Goal: Task Accomplishment & Management: Manage account settings

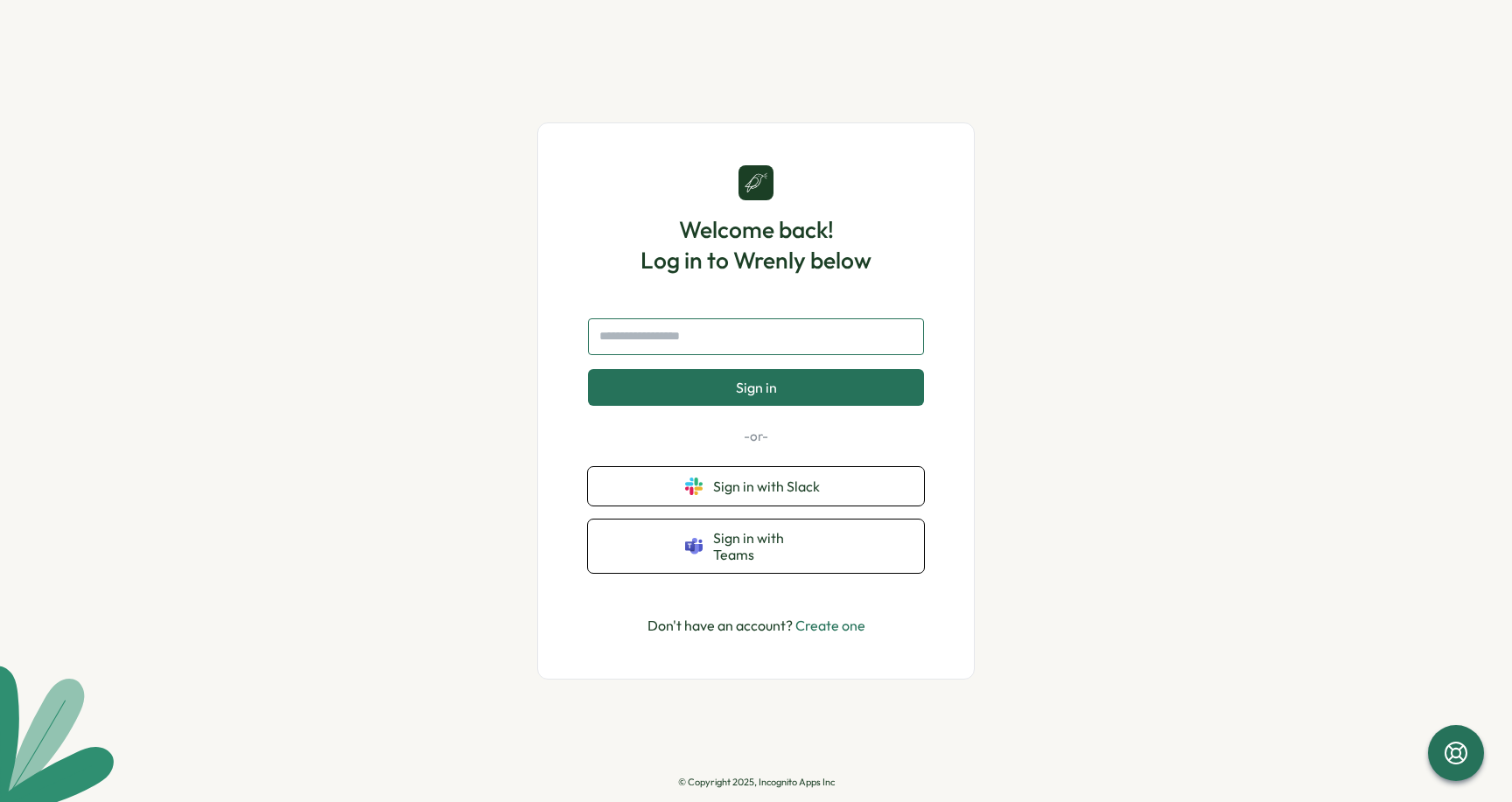
click at [671, 339] on input "text" at bounding box center [755, 337] width 336 height 37
type input "**********"
click at [756, 395] on button "Sign in" at bounding box center [755, 387] width 336 height 37
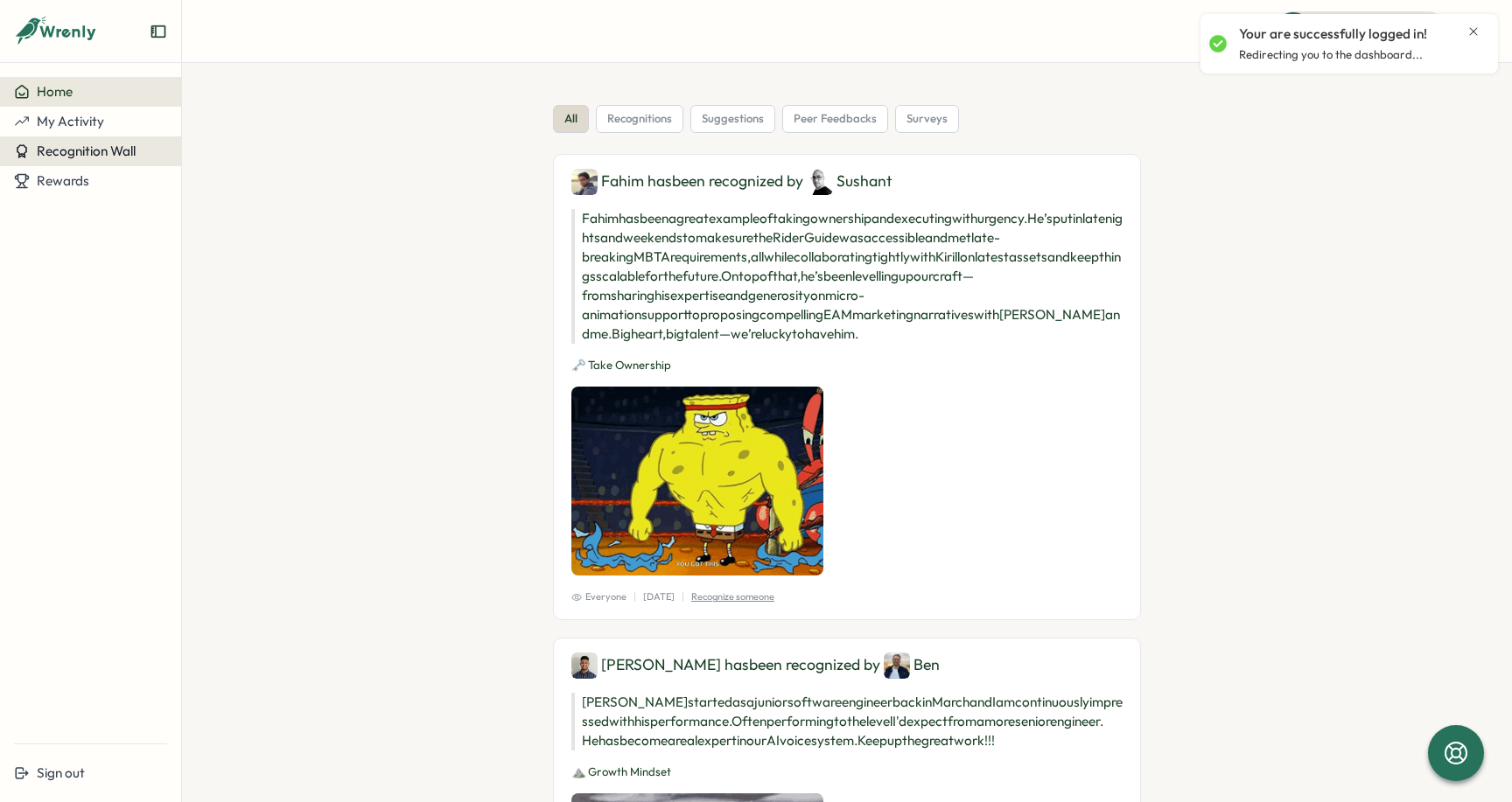
click at [97, 157] on span "Recognition Wall" at bounding box center [86, 151] width 99 height 17
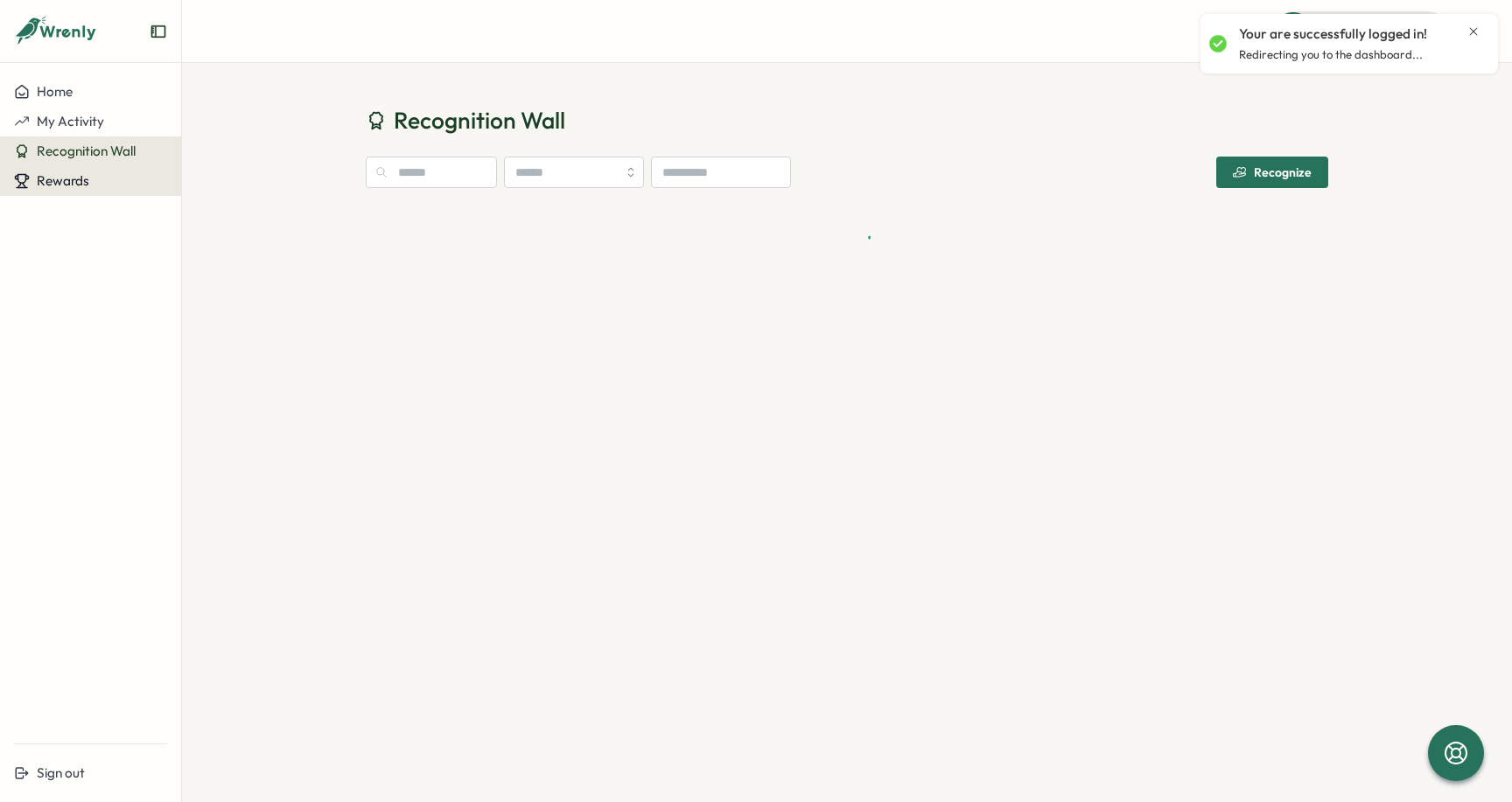
click at [98, 189] on button "Rewards" at bounding box center [90, 181] width 181 height 30
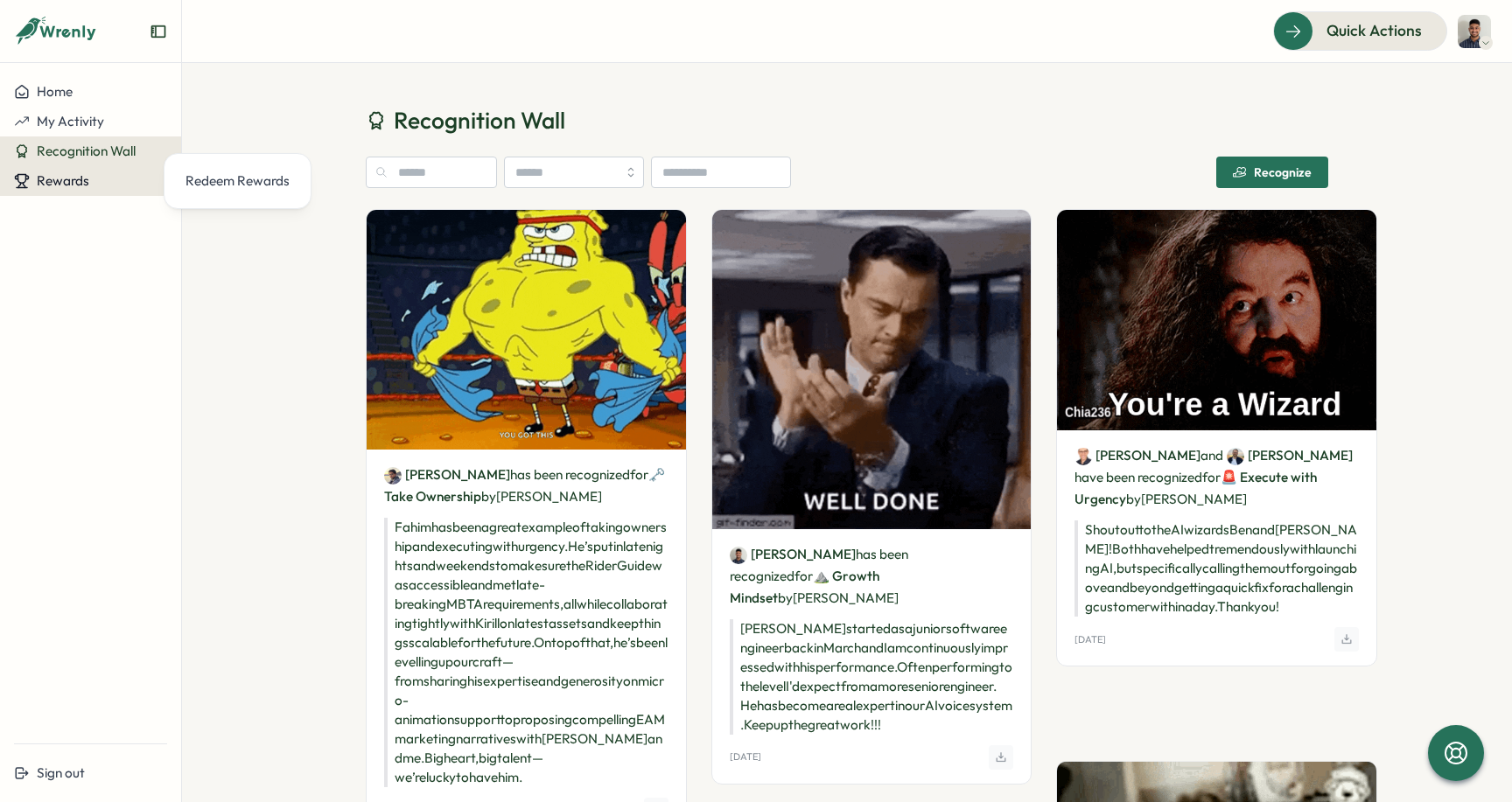
click at [90, 190] on button "Rewards" at bounding box center [90, 181] width 181 height 30
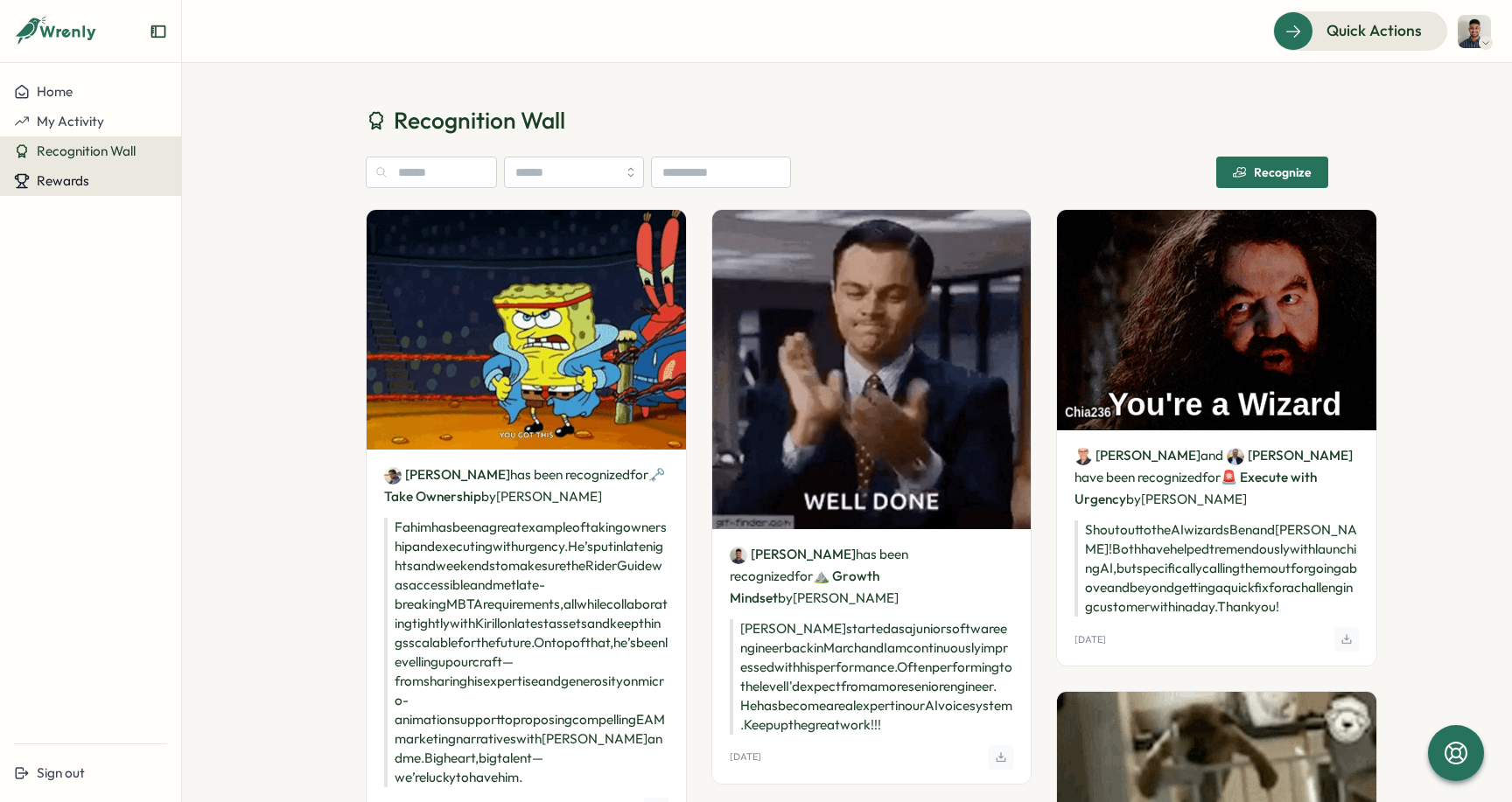
click at [63, 177] on span "Rewards" at bounding box center [63, 181] width 53 height 17
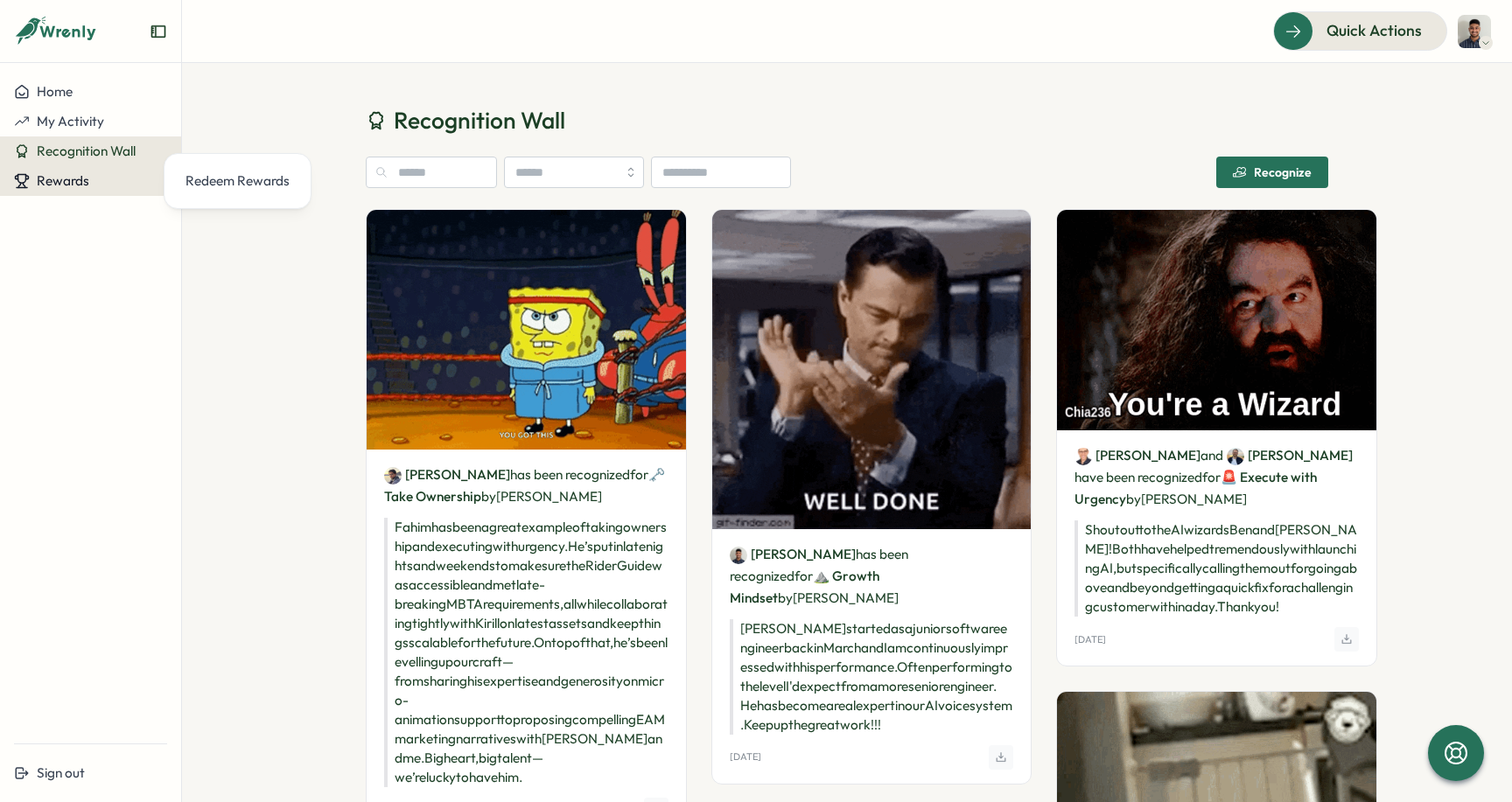
click at [63, 177] on span "Rewards" at bounding box center [63, 181] width 53 height 17
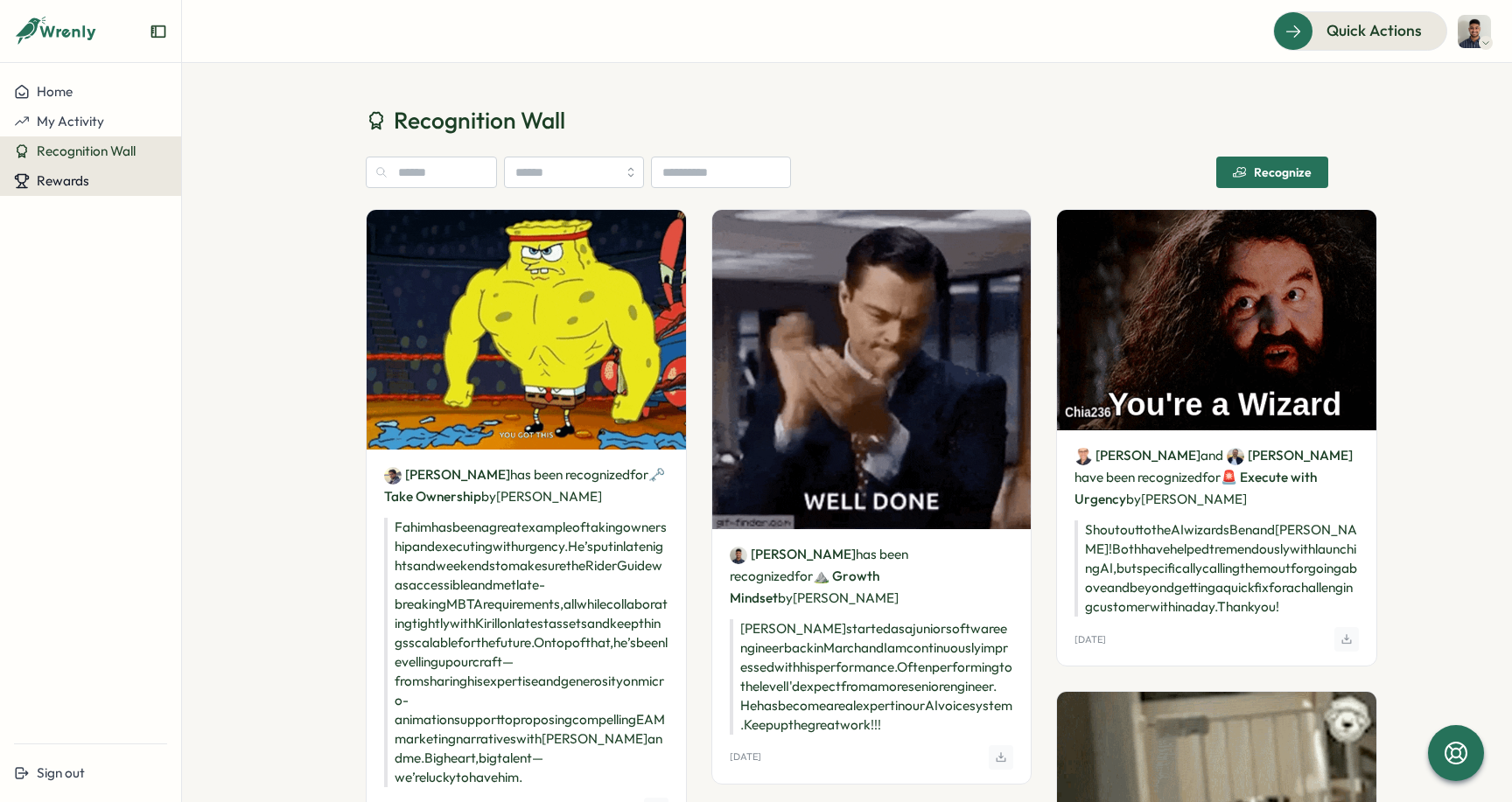
click at [63, 177] on span "Rewards" at bounding box center [63, 181] width 53 height 17
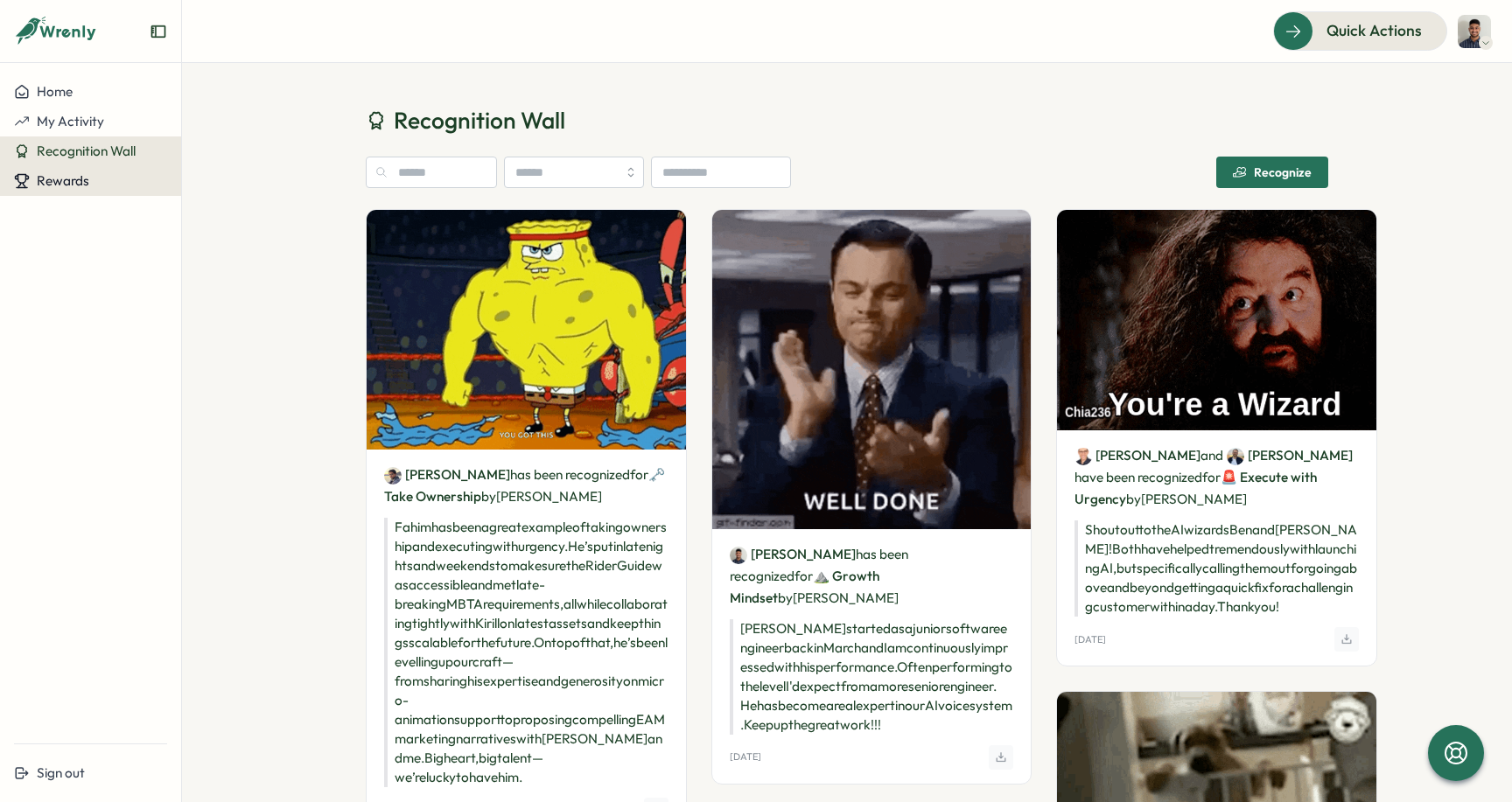
click at [63, 177] on span "Rewards" at bounding box center [63, 181] width 53 height 17
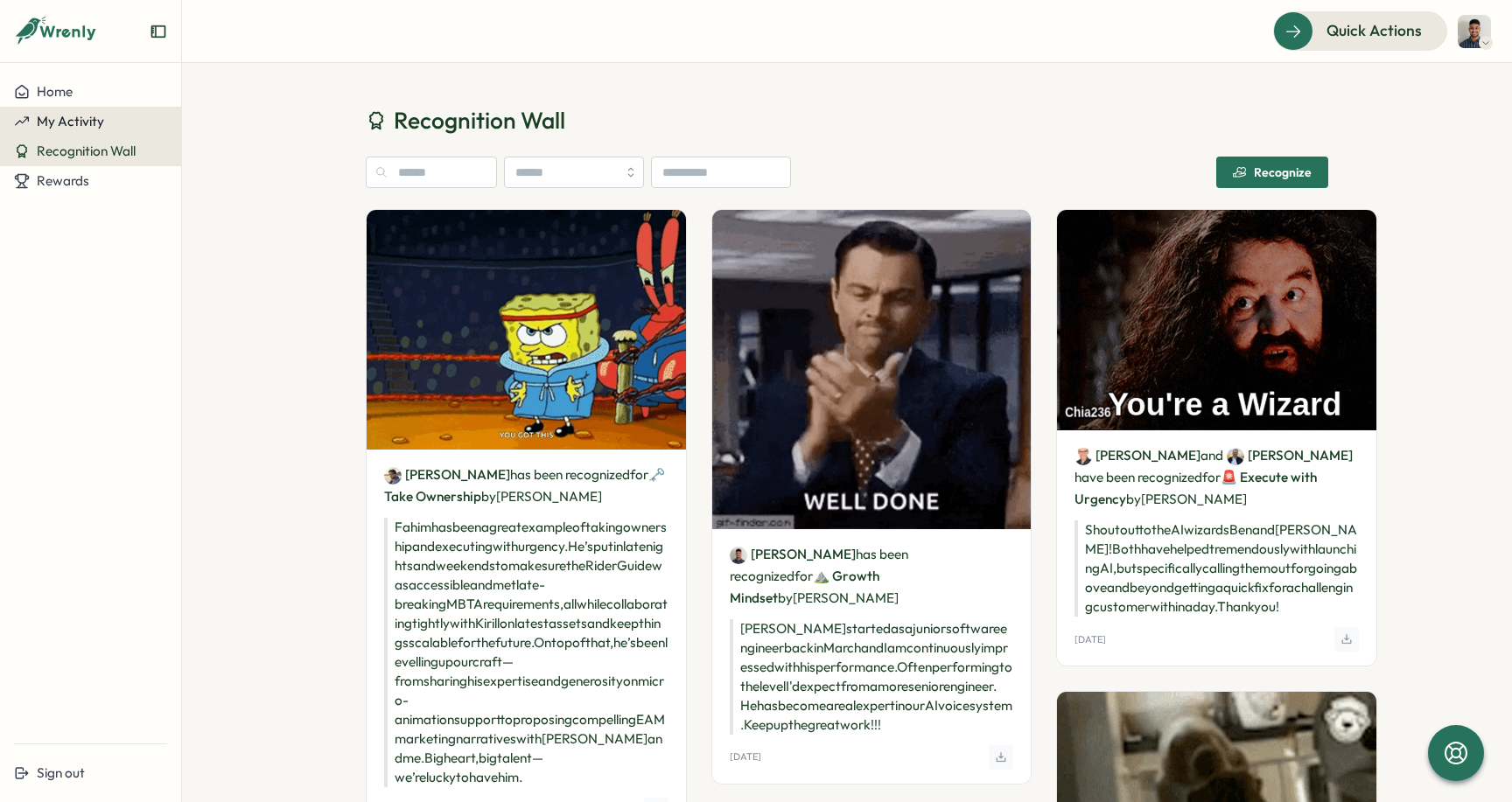
click at [102, 127] on span "My Activity" at bounding box center [70, 121] width 68 height 17
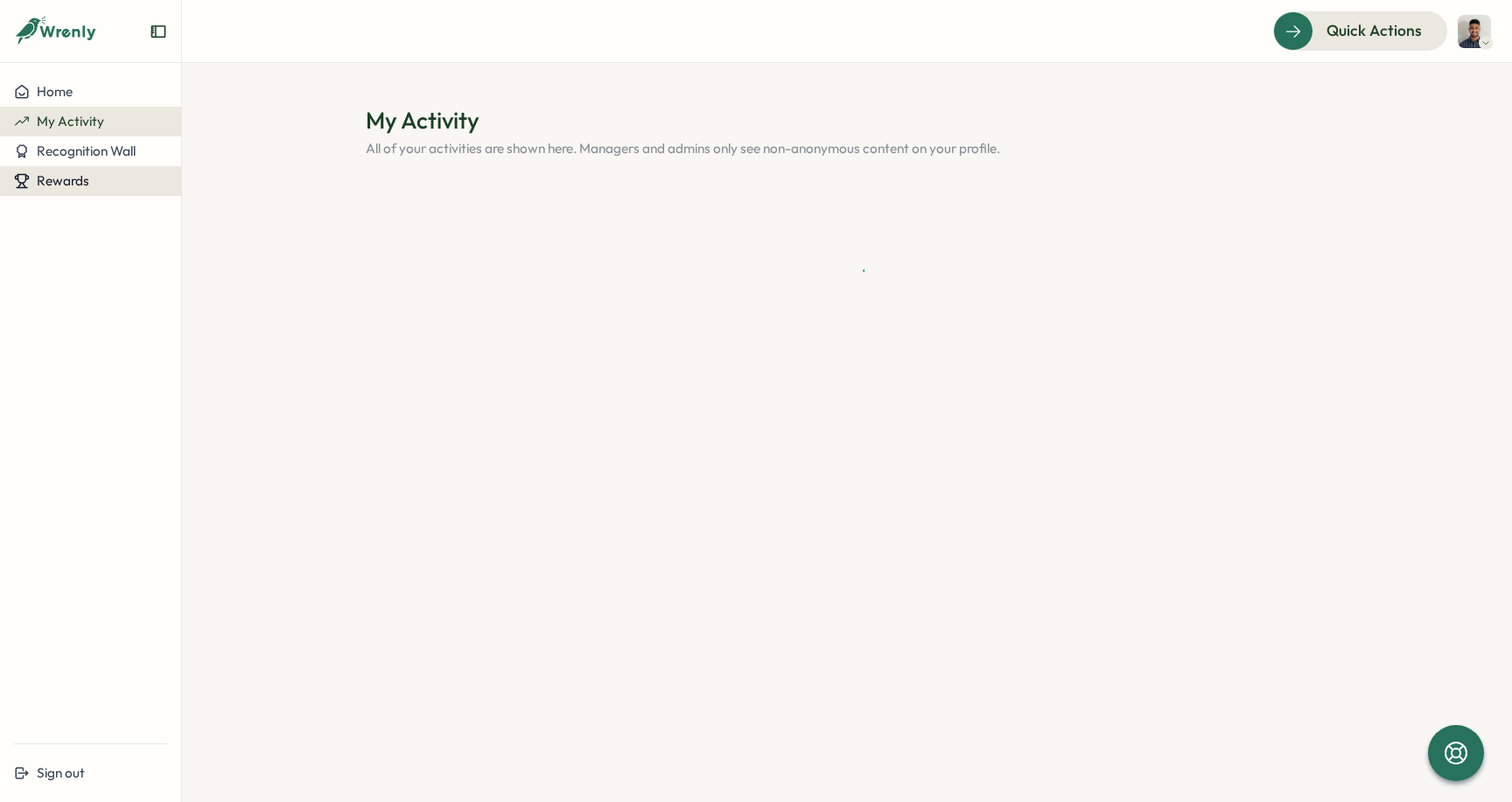
click at [72, 188] on span "Rewards" at bounding box center [63, 181] width 53 height 17
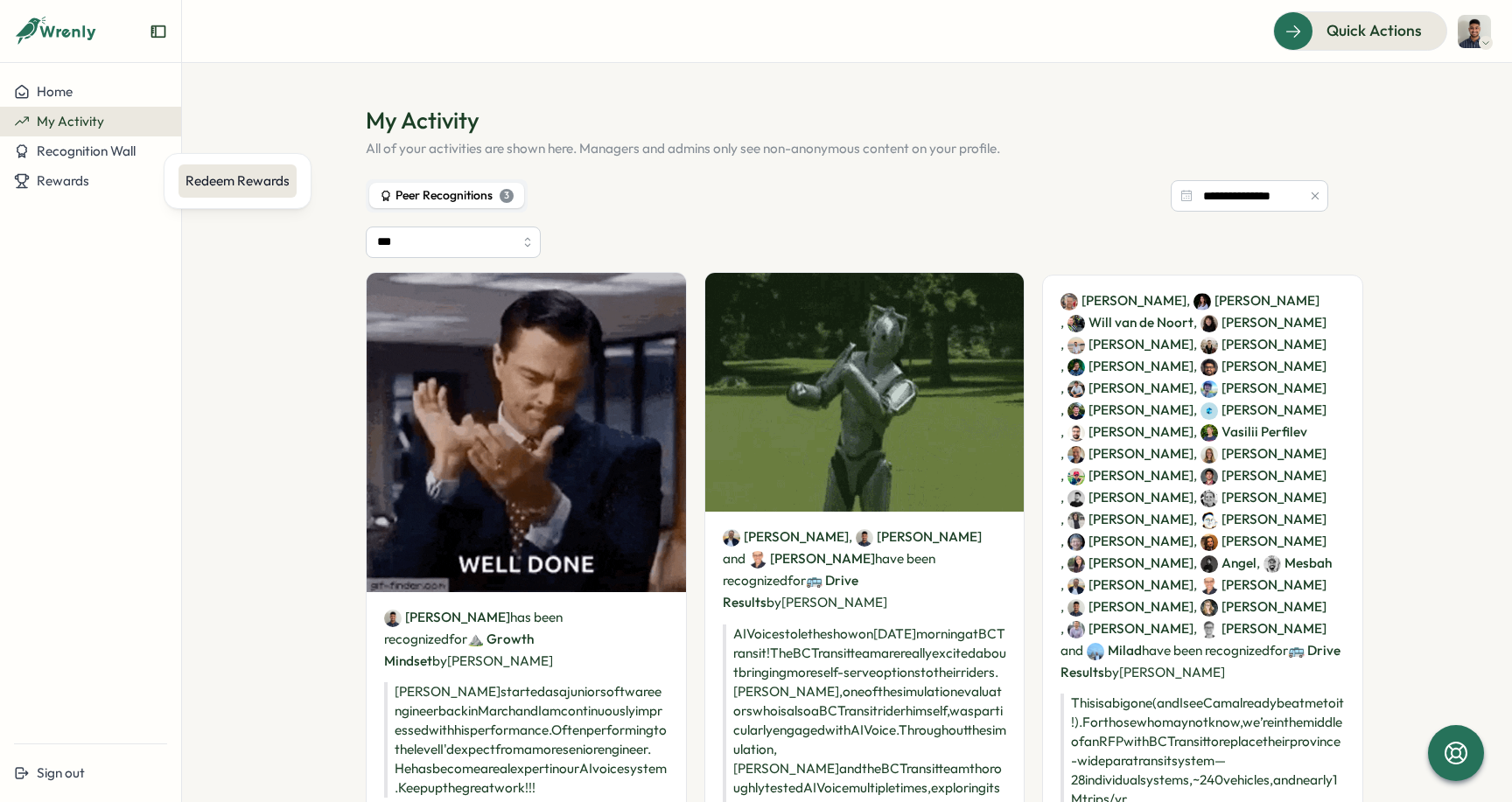
click at [192, 186] on div "Redeem Rewards" at bounding box center [237, 181] width 104 height 19
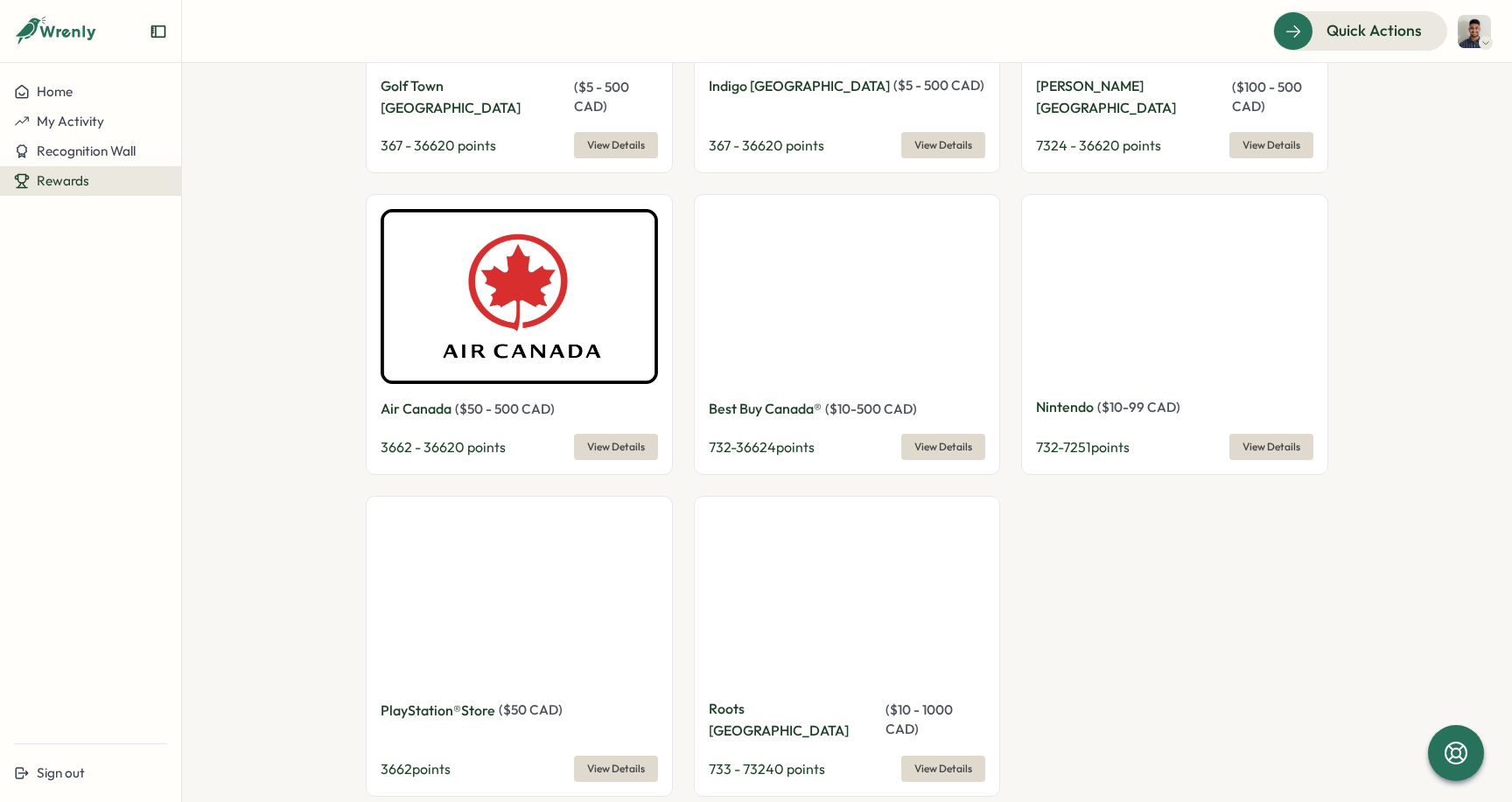
scroll to position [2869, 0]
